Goal: Obtain resource: Download file/media

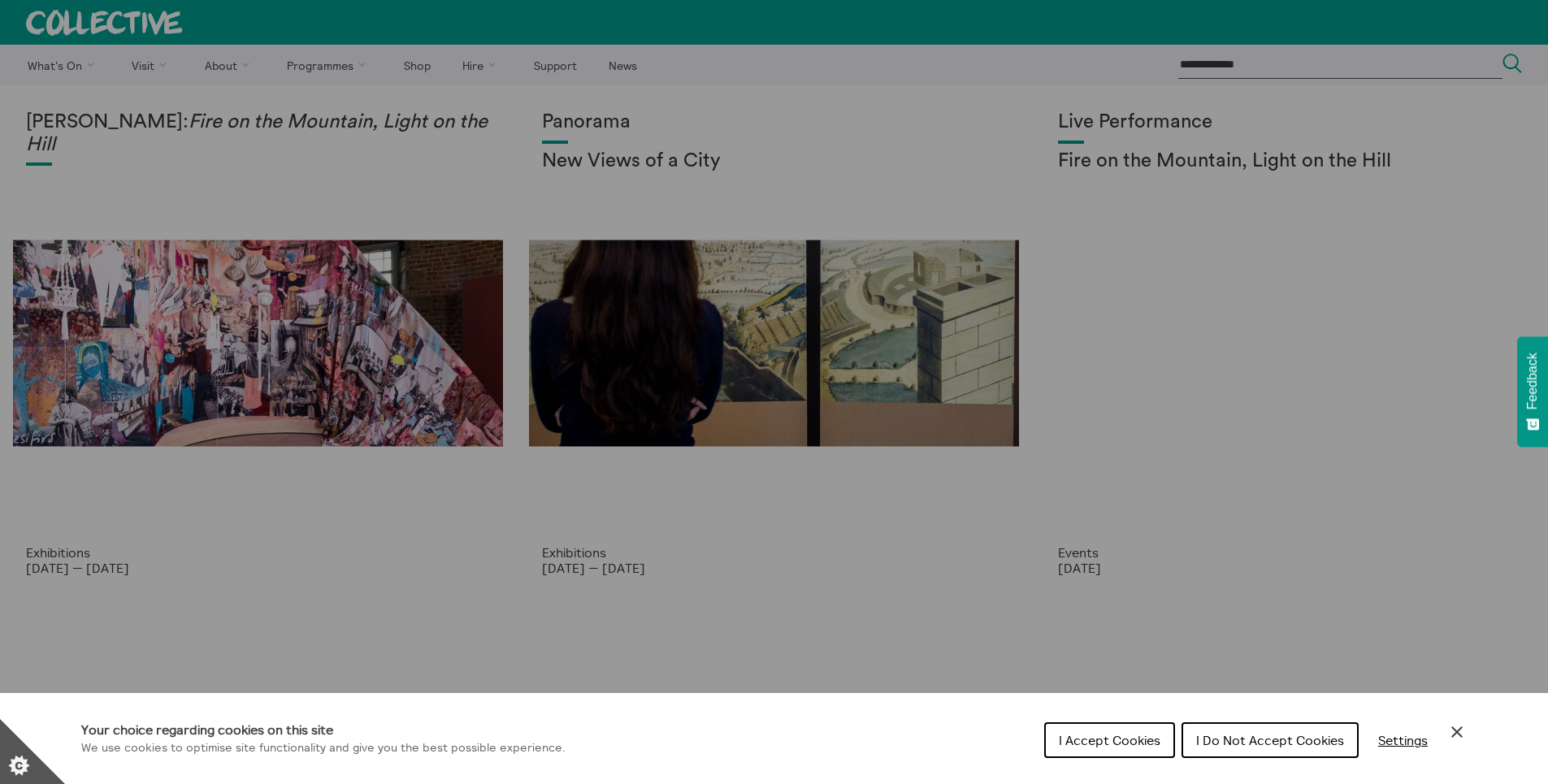
click at [1115, 739] on span "I Accept Cookies" at bounding box center [1110, 741] width 102 height 17
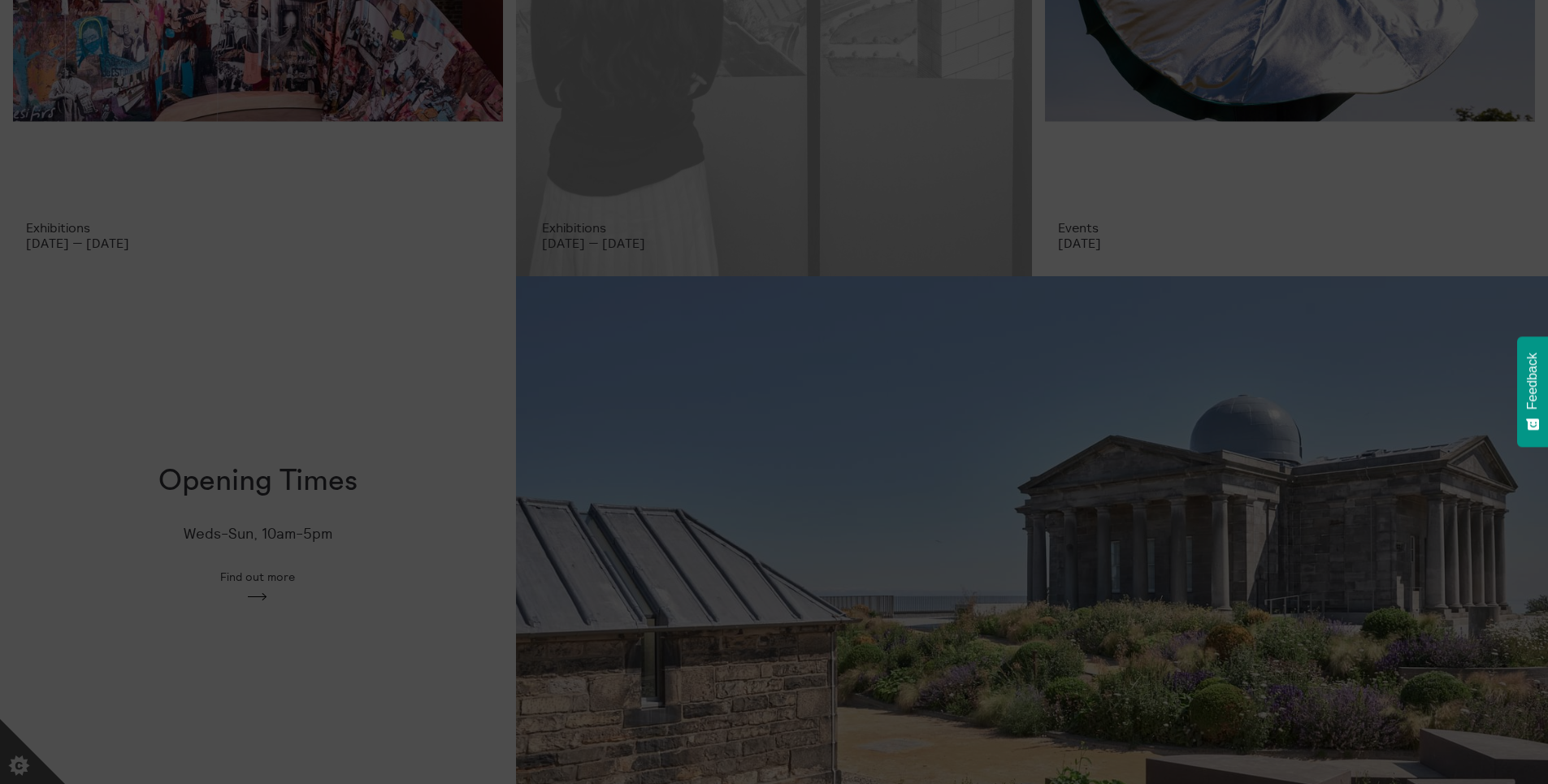
scroll to position [451, 0]
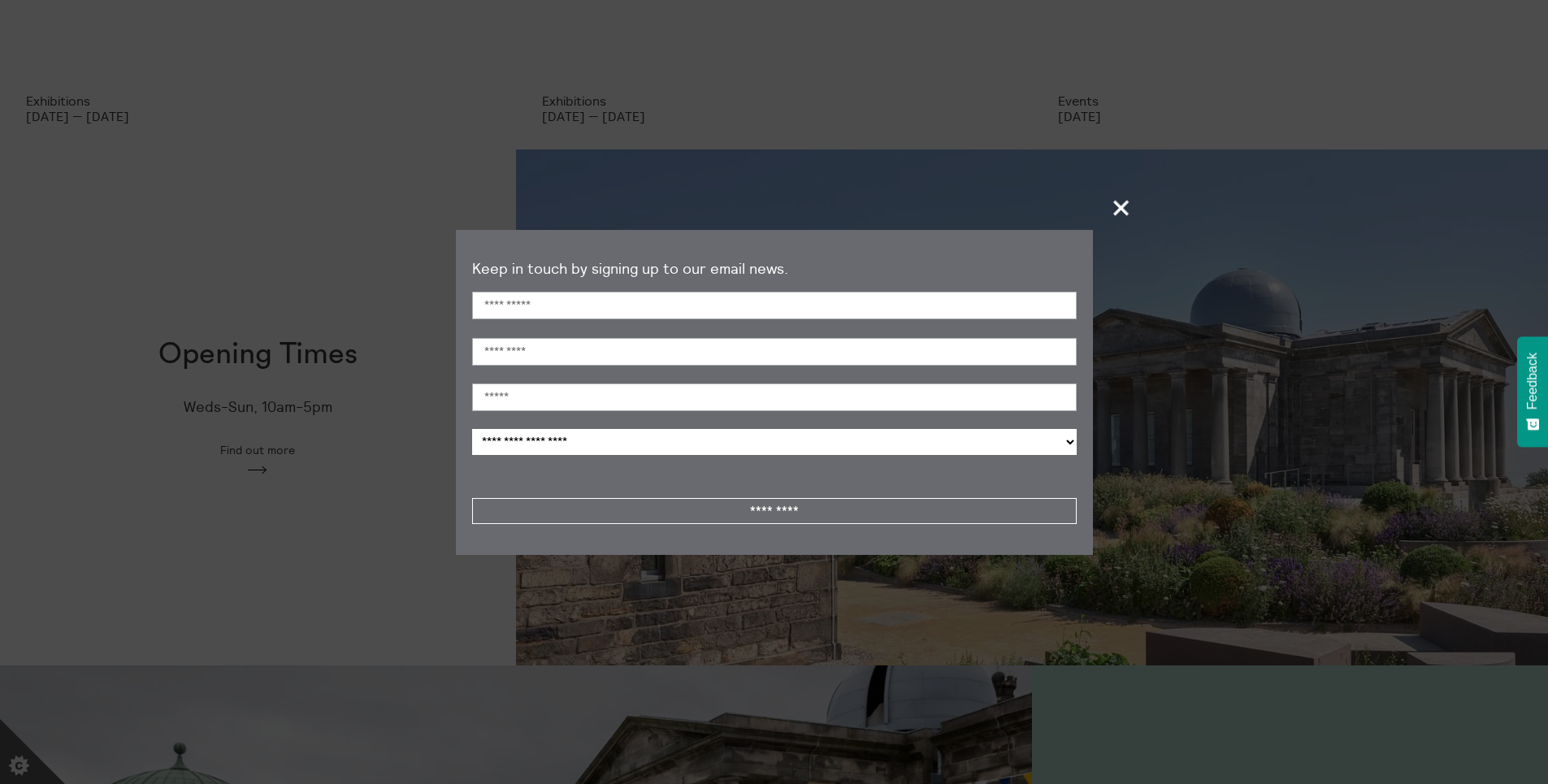
click at [1124, 209] on span "+" at bounding box center [1122, 208] width 48 height 48
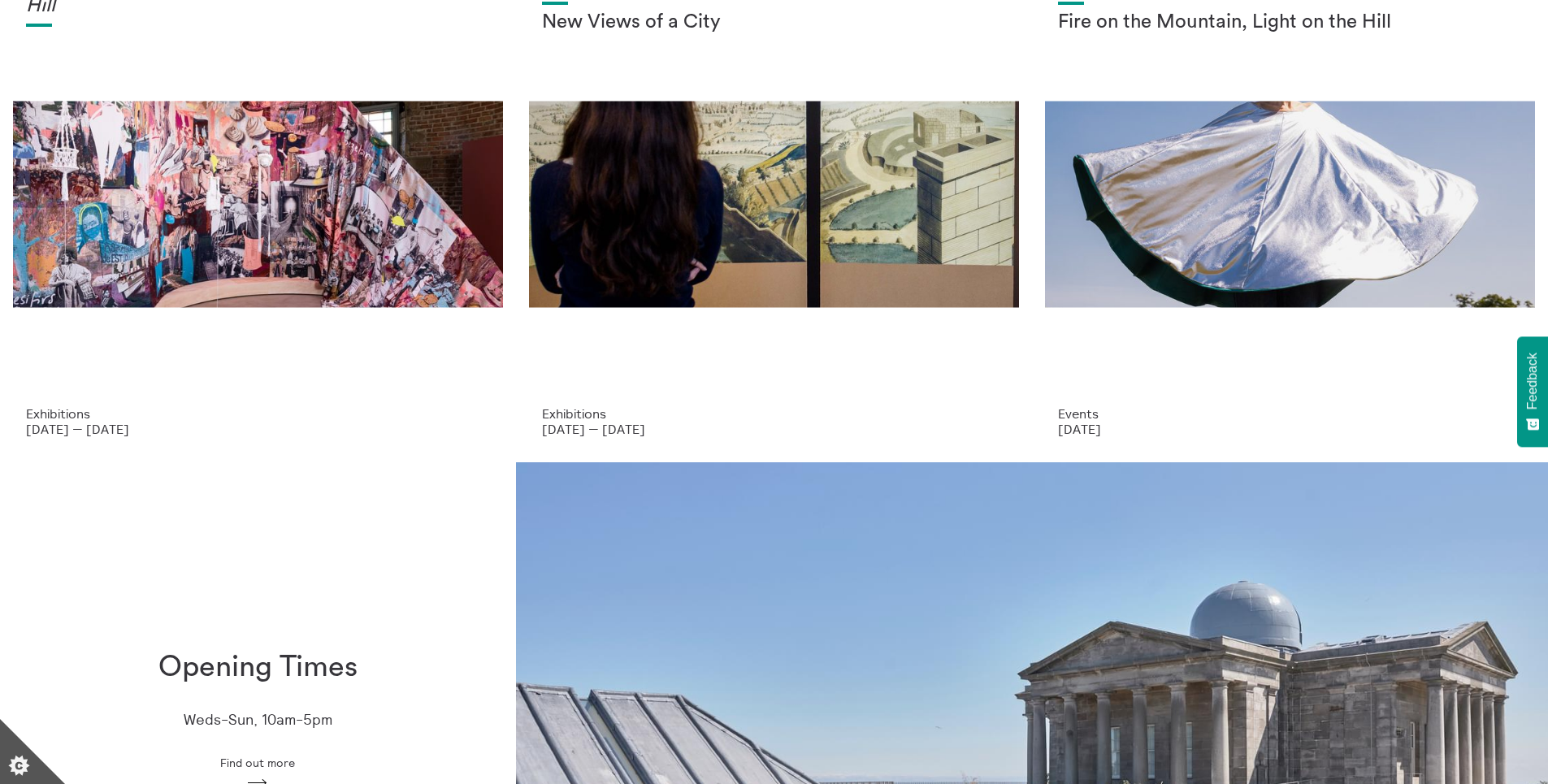
scroll to position [0, 0]
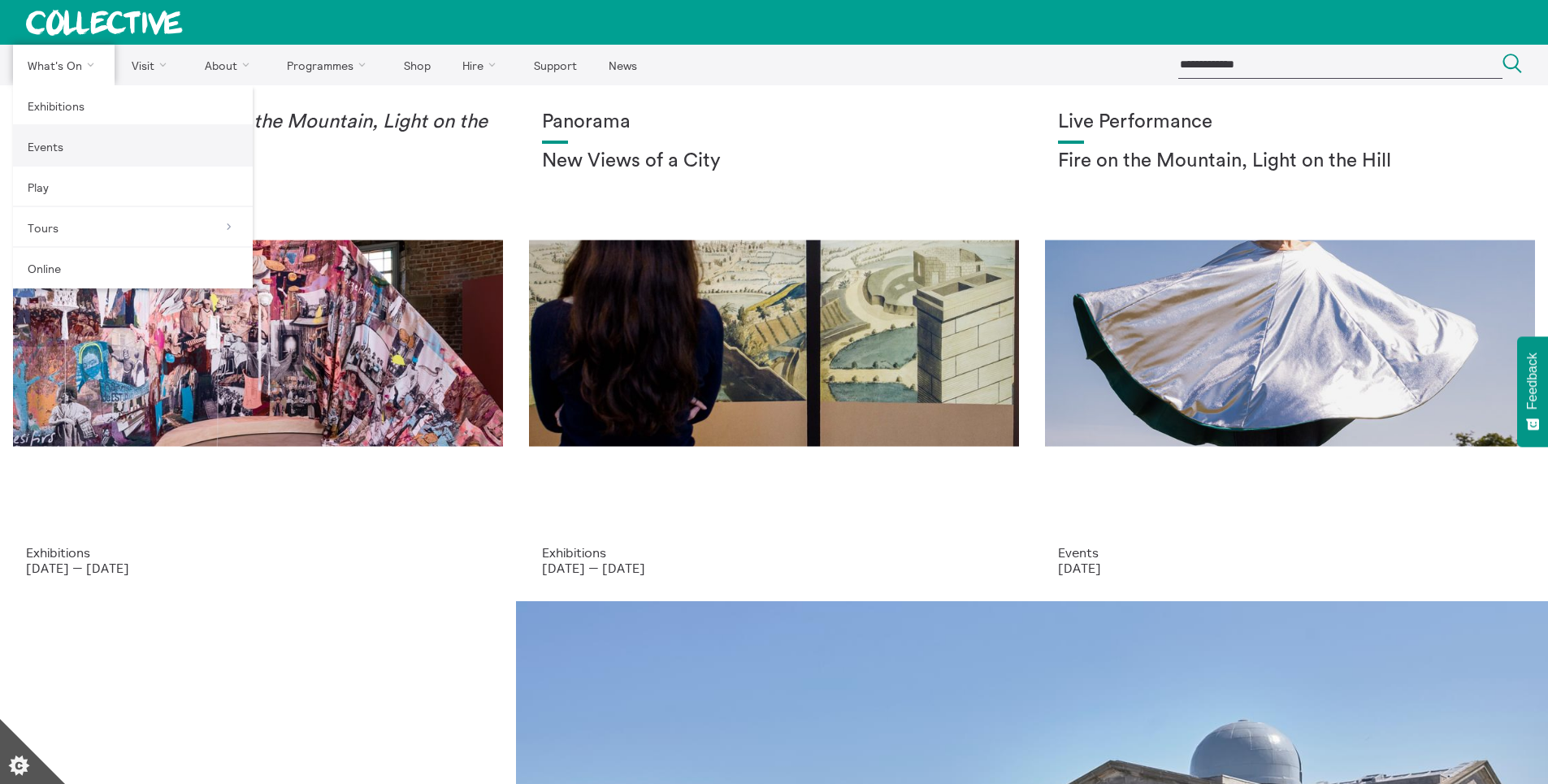
click at [50, 143] on link "Events" at bounding box center [132, 146] width 240 height 41
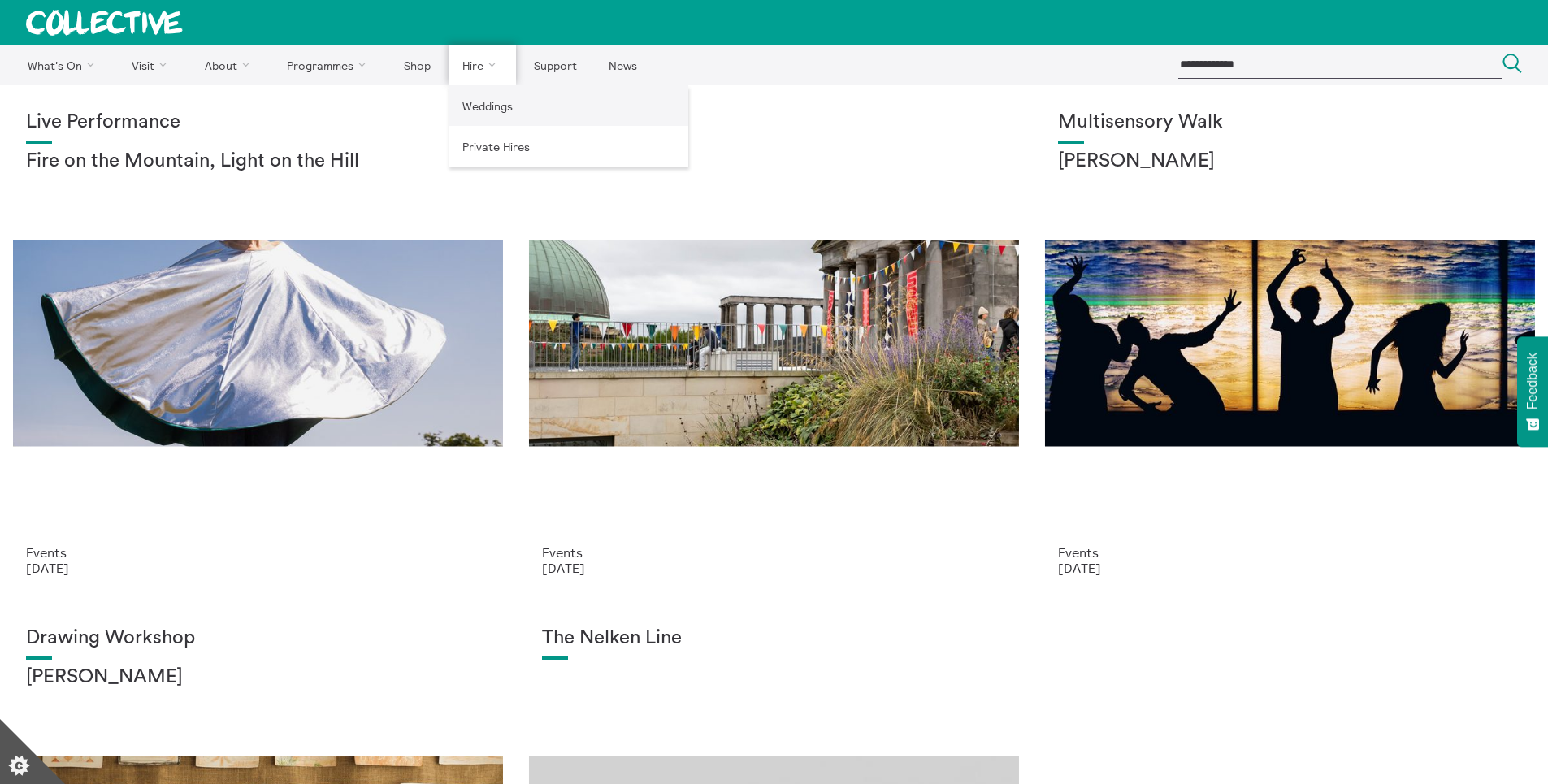
click at [495, 103] on link "Weddings" at bounding box center [568, 105] width 240 height 41
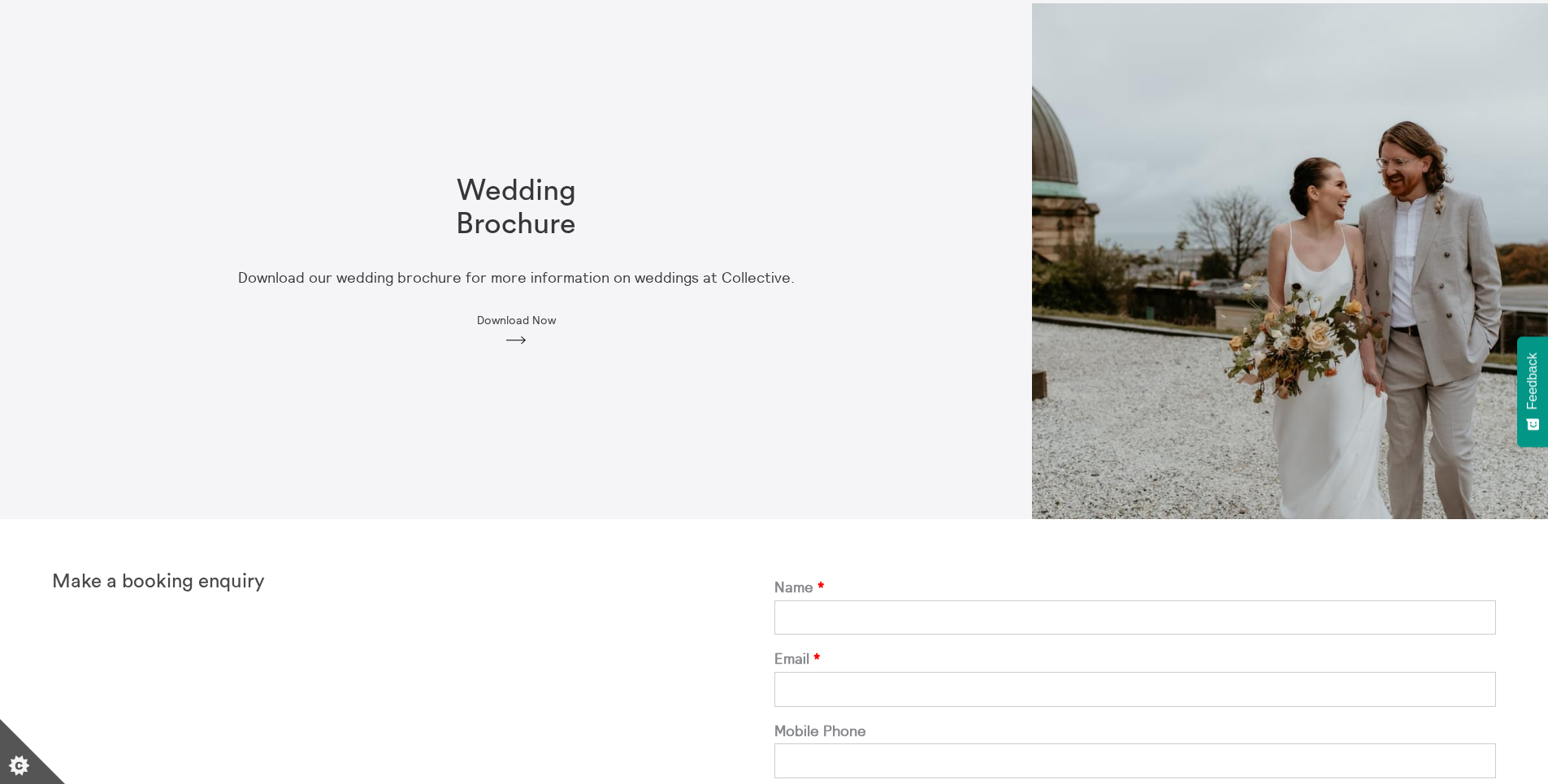
scroll to position [83, 0]
click at [505, 319] on span "Download Now" at bounding box center [516, 319] width 79 height 13
